Goal: Task Accomplishment & Management: Manage account settings

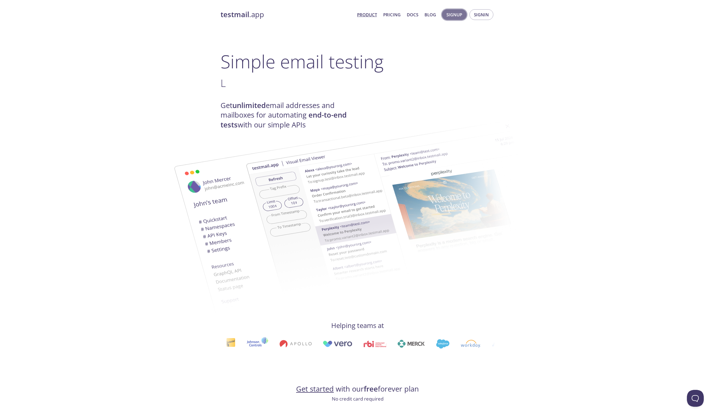
click at [459, 17] on span "Signup" at bounding box center [455, 14] width 16 height 7
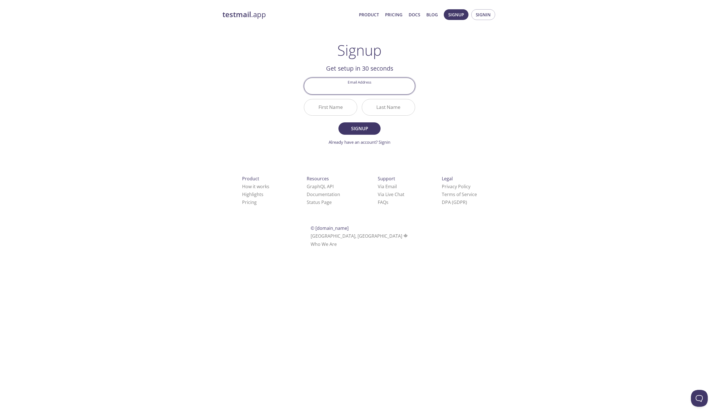
click at [349, 85] on input "Email Address" at bounding box center [359, 86] width 111 height 16
type input "[EMAIL_ADDRESS][DOMAIN_NAME]"
click at [339, 107] on input "First Name" at bounding box center [330, 107] width 53 height 16
type input "Dayo"
click at [379, 110] on input "Last Name" at bounding box center [388, 107] width 53 height 16
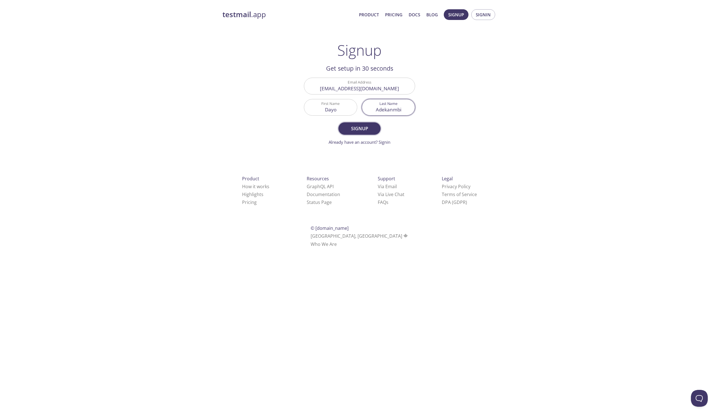
type input "Adekanmbi"
click at [364, 126] on span "Signup" at bounding box center [360, 128] width 30 height 8
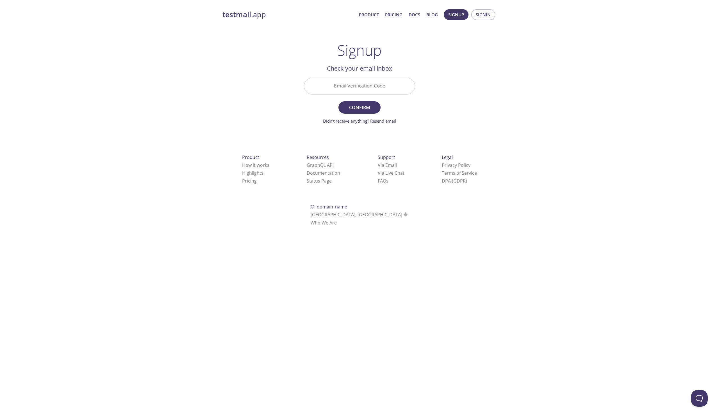
click at [350, 87] on input "Email Verification Code" at bounding box center [359, 86] width 111 height 16
type input "BJYDDLX"
click at [364, 107] on span "Confirm" at bounding box center [360, 107] width 30 height 8
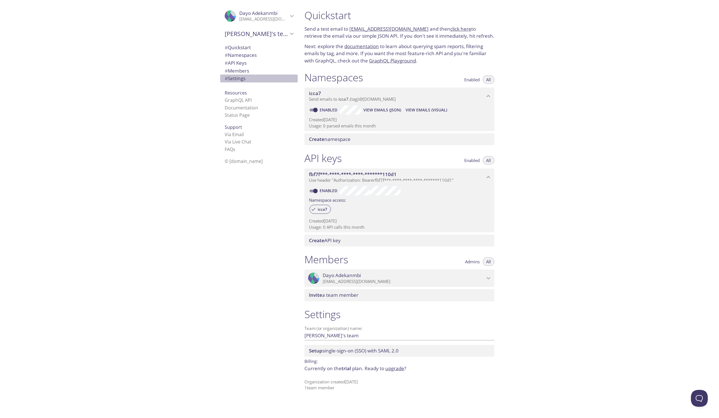
click at [237, 81] on span "# Settings" at bounding box center [235, 78] width 21 height 6
click at [328, 109] on link "Enabled" at bounding box center [329, 109] width 21 height 5
click at [326, 109] on input "Enabled" at bounding box center [315, 110] width 20 height 7
click at [328, 109] on link "Disabled" at bounding box center [330, 109] width 22 height 5
click at [321, 109] on input "Disabled" at bounding box center [311, 110] width 20 height 7
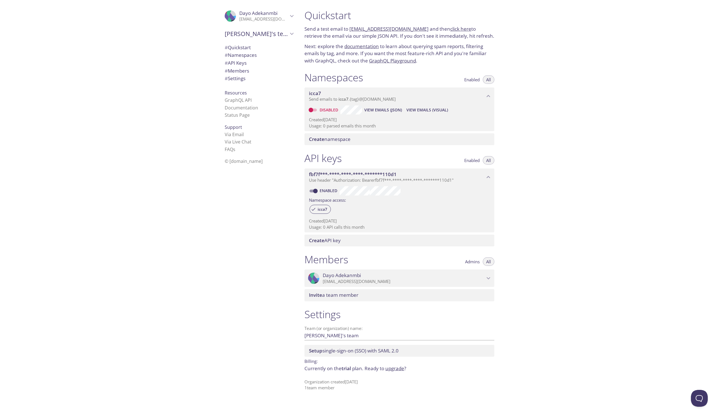
checkbox input "true"
click at [425, 113] on span "View Emails (Visual)" at bounding box center [427, 110] width 42 height 7
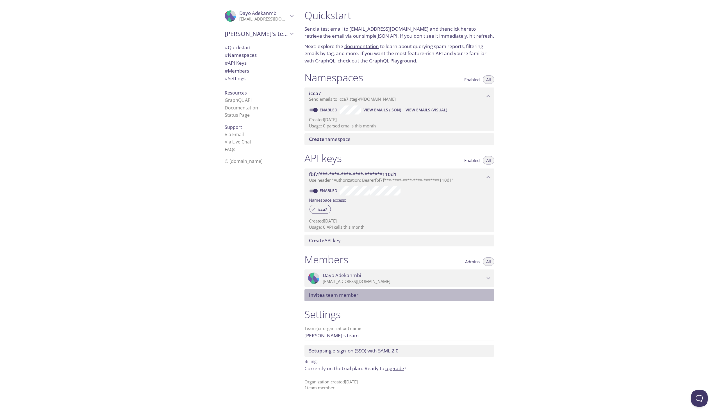
click at [373, 295] on span "Invite a team member" at bounding box center [400, 295] width 183 height 6
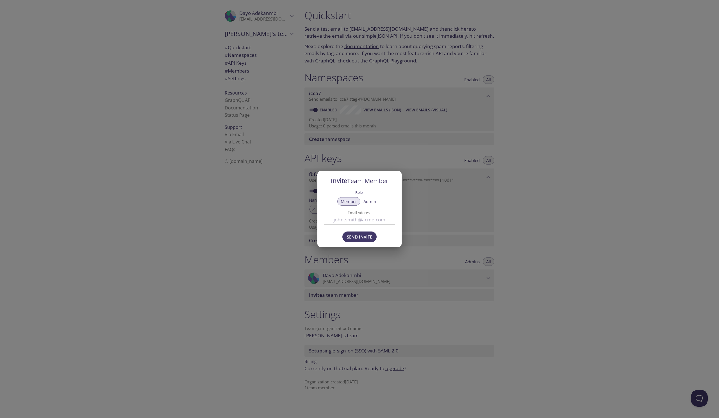
click at [461, 212] on div "Invite Team Member Role Member Admin Email Address Send Invite" at bounding box center [359, 209] width 719 height 418
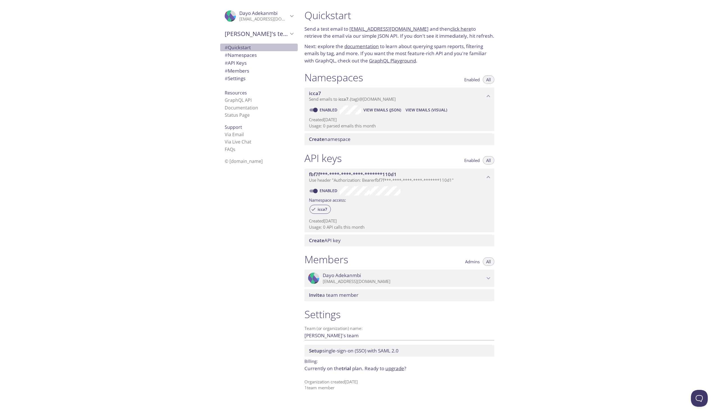
click at [234, 48] on span "# Quickstart" at bounding box center [238, 47] width 26 height 6
click at [235, 55] on span "# Namespaces" at bounding box center [241, 55] width 32 height 6
click at [236, 62] on span "# API Keys" at bounding box center [236, 63] width 22 height 6
click at [238, 73] on span "# Members" at bounding box center [237, 70] width 24 height 6
click at [238, 80] on span "# Settings" at bounding box center [235, 78] width 21 height 6
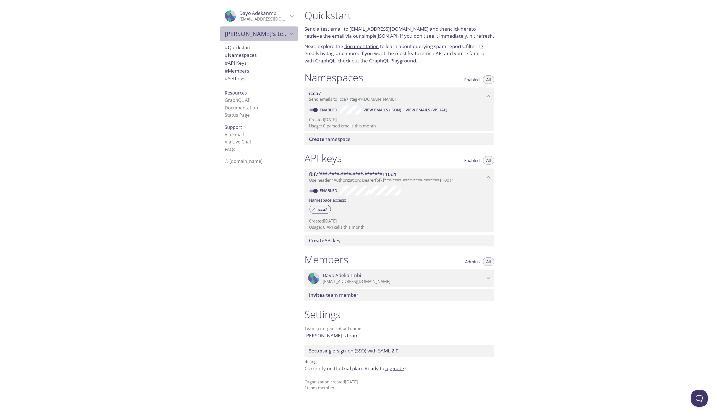
click at [288, 33] on icon "Dayo's team" at bounding box center [291, 33] width 7 height 7
click at [289, 17] on icon "Dayo Adekanmbi" at bounding box center [291, 15] width 7 height 7
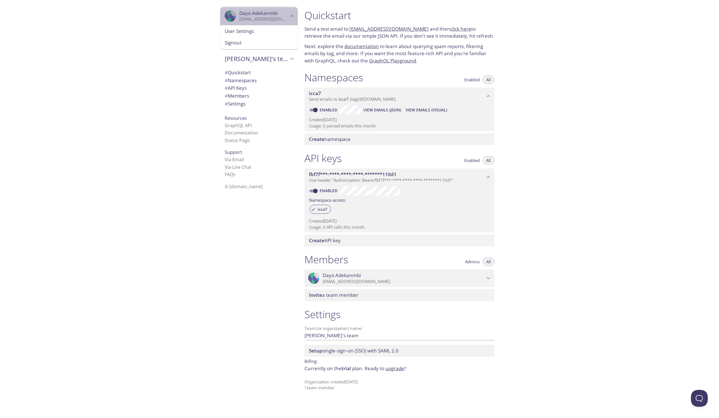
click at [289, 17] on icon "Dayo Adekanmbi" at bounding box center [291, 15] width 7 height 7
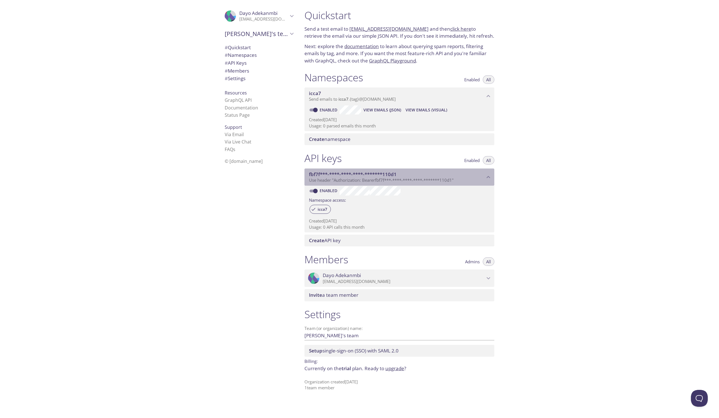
click at [357, 182] on span "Use header "Authorization: Bearer fbf7f***-****-****-****-*******110d1 "" at bounding box center [381, 180] width 145 height 6
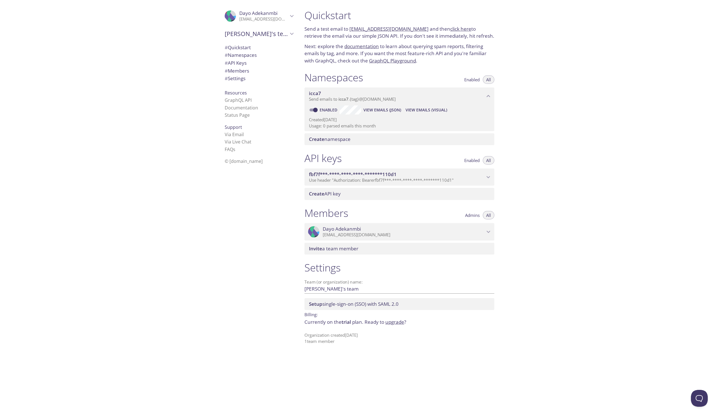
click at [357, 182] on span "Use header "Authorization: Bearer fbf7f***-****-****-****-*******110d1 "" at bounding box center [381, 180] width 145 height 6
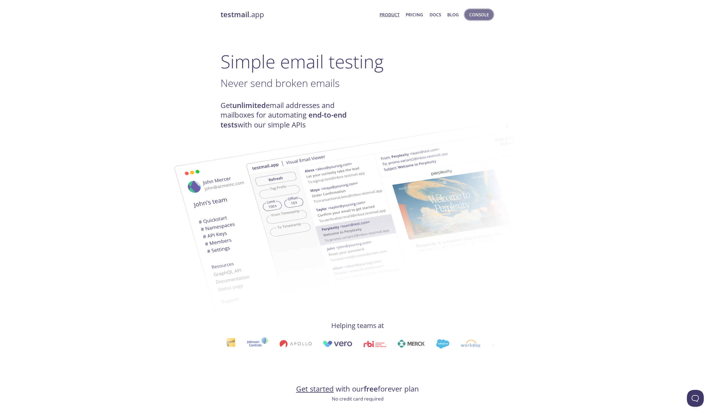
click at [473, 15] on span "Console" at bounding box center [479, 14] width 20 height 7
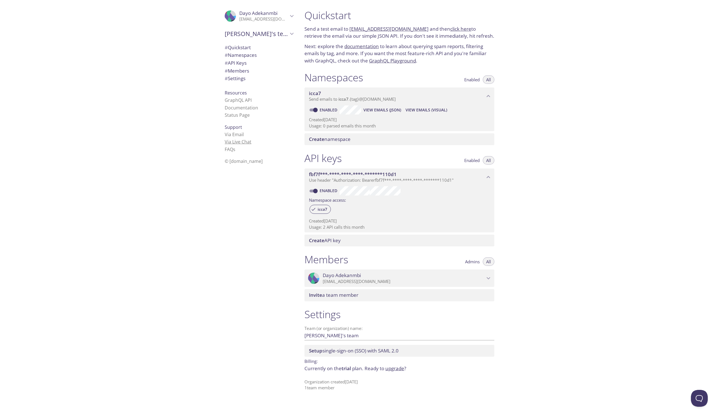
click at [227, 143] on link "Via Live Chat" at bounding box center [238, 142] width 27 height 6
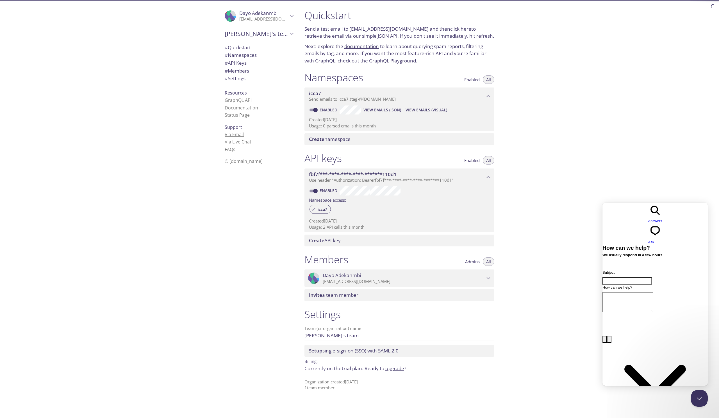
click at [230, 132] on link "Via Email" at bounding box center [234, 134] width 19 height 6
